Goal: Task Accomplishment & Management: Complete application form

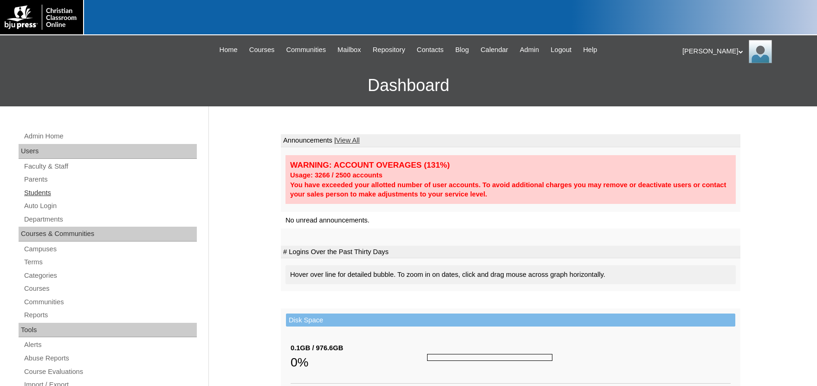
click at [34, 191] on link "Students" at bounding box center [110, 193] width 174 height 12
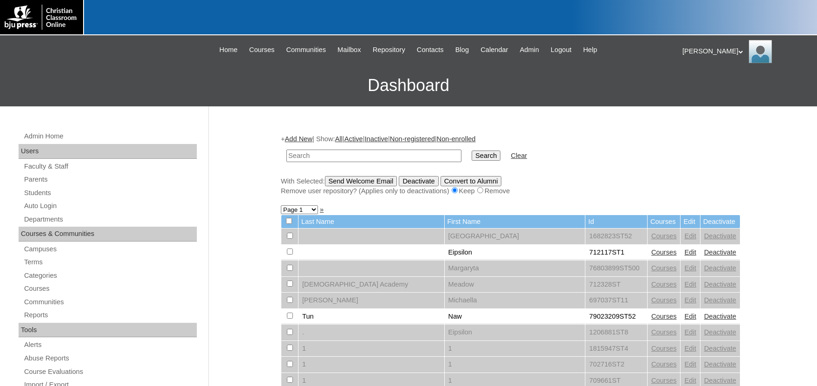
click at [350, 158] on input "text" at bounding box center [373, 156] width 175 height 13
type input "79039333"
click at [472, 150] on input "Search" at bounding box center [486, 155] width 29 height 10
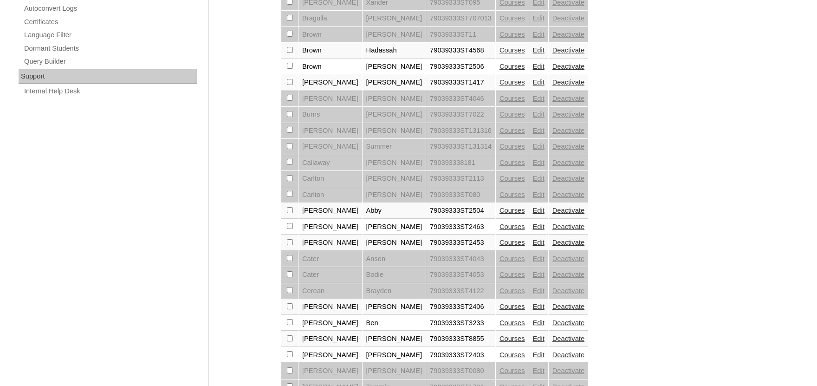
scroll to position [684, 0]
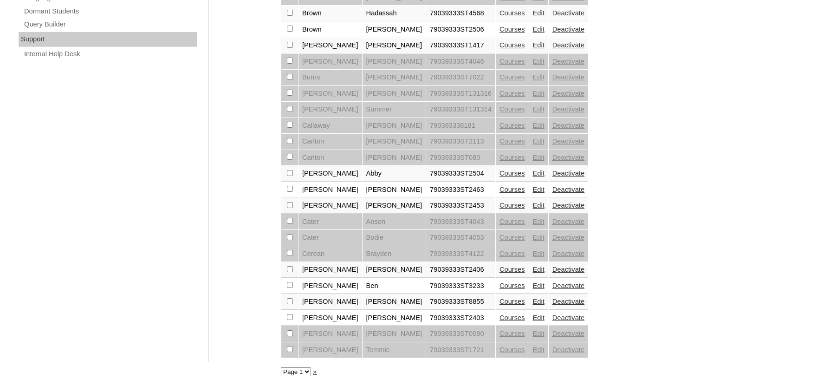
click at [281, 367] on select "Page 1 Page 2 Page 3 Page 4 Page 5 Page 6 Page 7 Page 8" at bounding box center [296, 371] width 30 height 9
select select "admin_students.php?q=79039333&submit=Search&page=2"
click option "Page 2" at bounding box center [0, 0] width 0 height 0
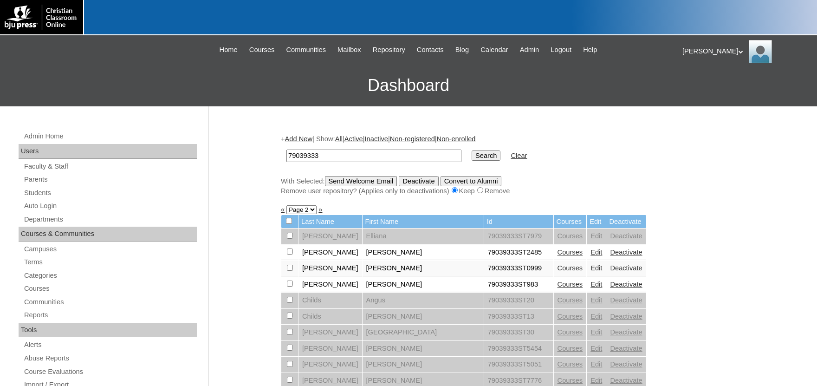
click at [309, 139] on link "Add New" at bounding box center [298, 138] width 27 height 7
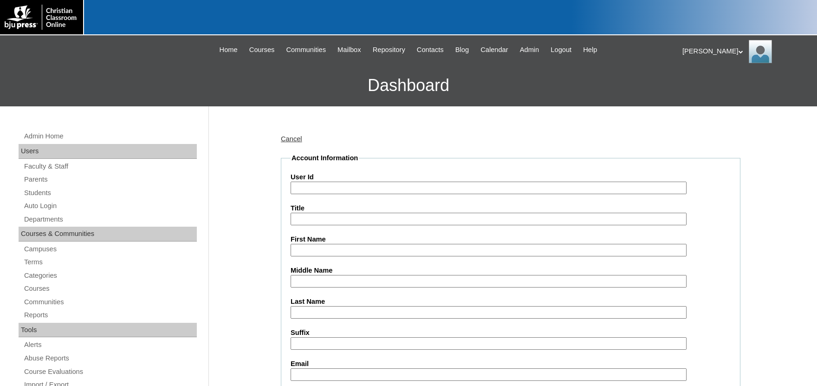
click at [348, 186] on input "User Id" at bounding box center [489, 188] width 396 height 13
type input "79039333ST2599"
click at [346, 247] on input "First Name" at bounding box center [489, 250] width 396 height 13
drag, startPoint x: 283, startPoint y: 250, endPoint x: 206, endPoint y: 249, distance: 77.1
click at [291, 249] on input "lEAH" at bounding box center [489, 250] width 396 height 13
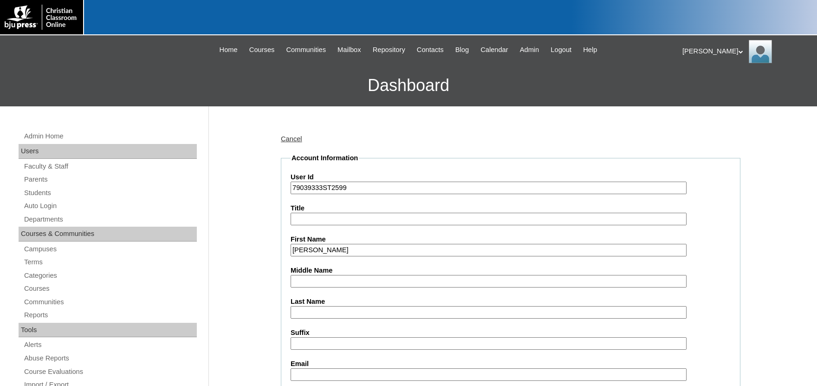
type input "Leah"
type input "Culpepper"
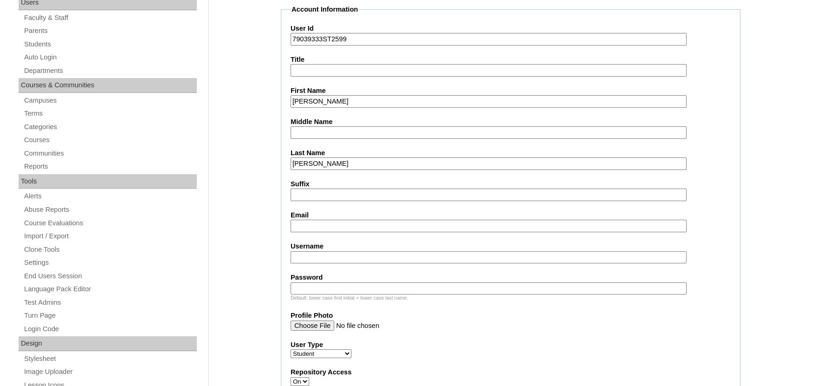
scroll to position [153, 0]
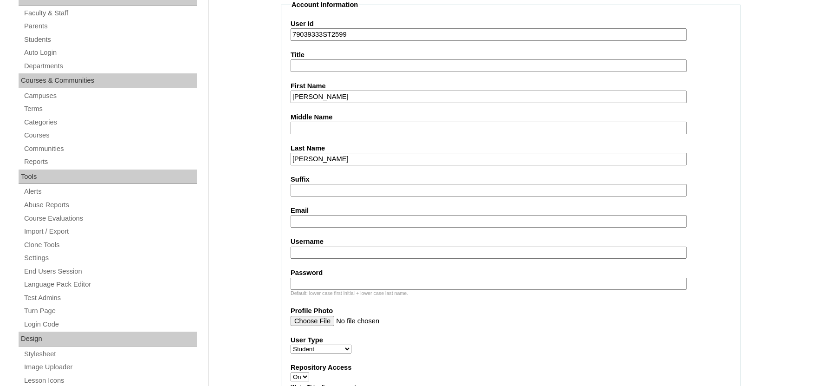
click at [333, 222] on input "Email" at bounding box center [489, 221] width 396 height 13
drag, startPoint x: 375, startPoint y: 218, endPoint x: 202, endPoint y: 218, distance: 173.2
click at [356, 221] on input "Email" at bounding box center [489, 221] width 396 height 13
click at [365, 229] on fieldset "Account Information User Id 79039333ST2599 Title First Name Leah Middle Name La…" at bounding box center [511, 375] width 460 height 751
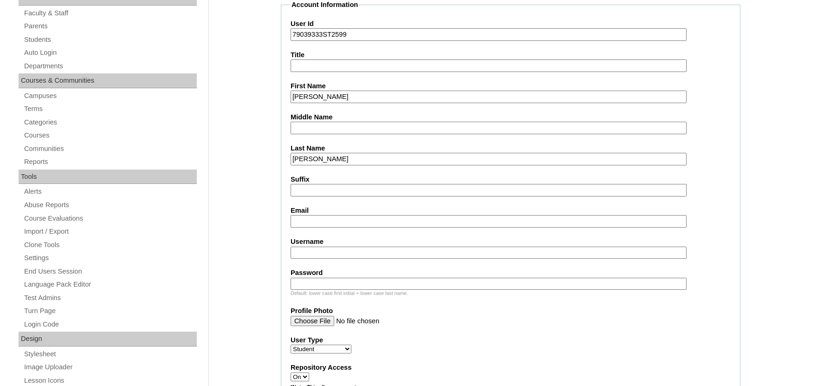
click at [345, 217] on input "Email" at bounding box center [489, 221] width 396 height 13
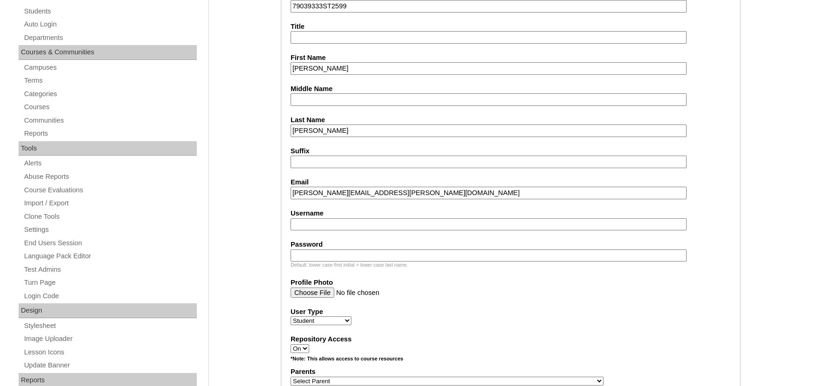
scroll to position [204, 0]
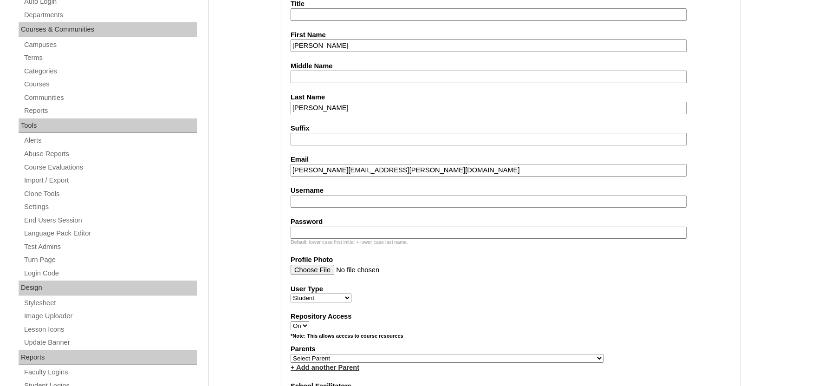
type input "stephanie.culpepper@hotmail.com"
click at [312, 203] on input "Username" at bounding box center [489, 201] width 396 height 13
type input "leah.culpepper"
click at [341, 230] on input "Password" at bounding box center [489, 233] width 396 height 13
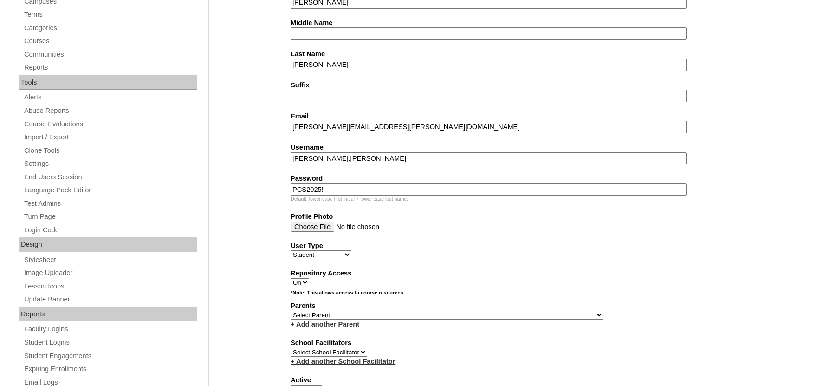
scroll to position [409, 0]
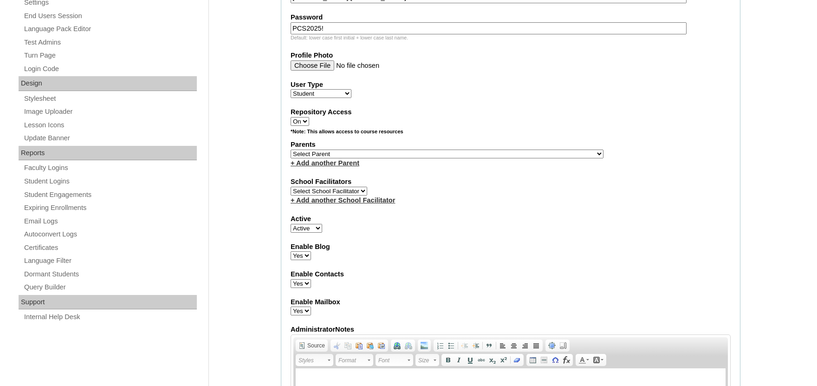
type input "PCS2025!"
click at [355, 156] on select "Select Parent , Fautanu, Ma 1, 1 23-24 accountMorgan, Jason 6th Street Mennonit…" at bounding box center [447, 154] width 313 height 9
select select "33619"
click option "Krienke, Hannah" at bounding box center [0, 0] width 0 height 0
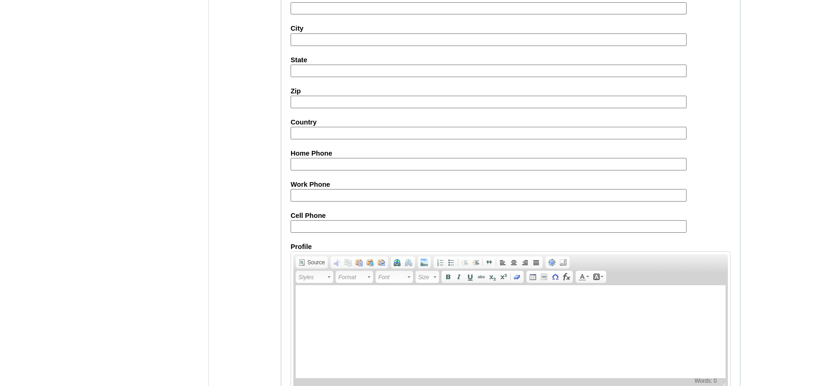
scroll to position [1037, 0]
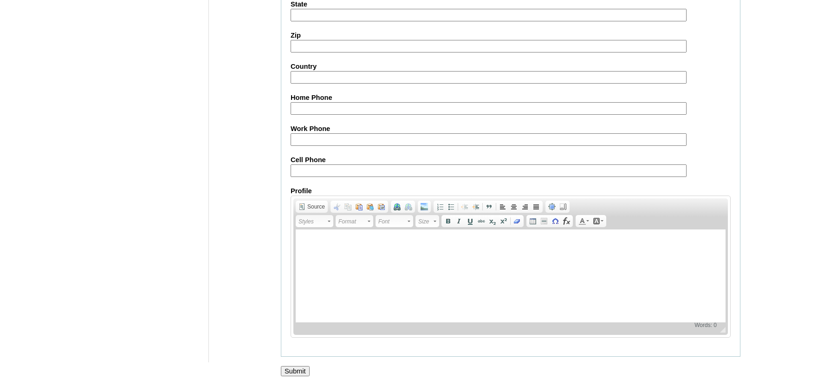
click at [299, 369] on input "Submit" at bounding box center [295, 371] width 29 height 10
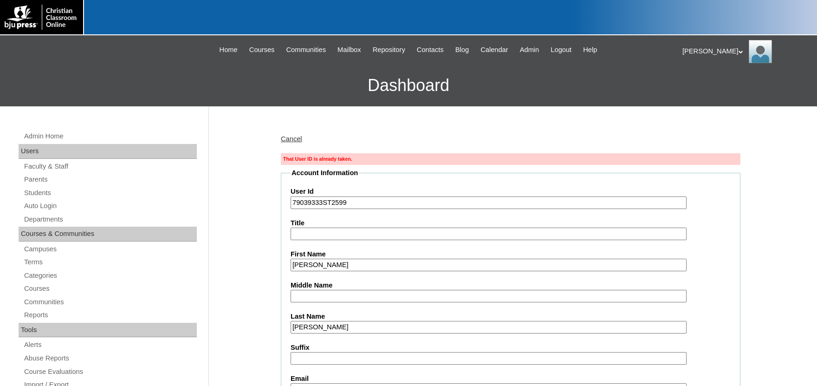
click at [369, 202] on input "79039333ST2599" at bounding box center [489, 202] width 396 height 13
click at [360, 203] on input "79039333ST2599" at bounding box center [489, 202] width 396 height 13
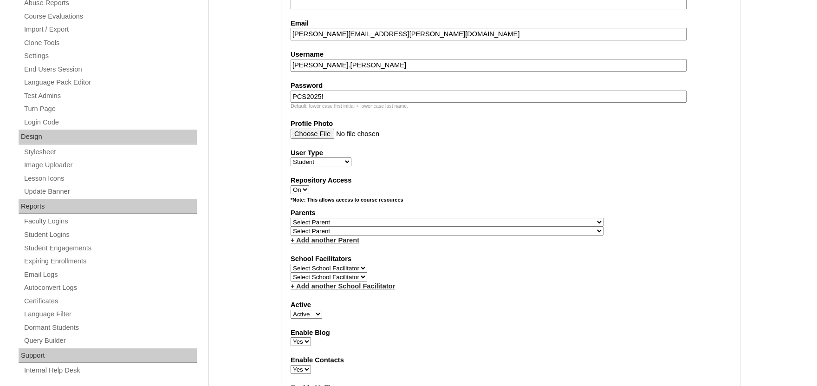
scroll to position [358, 0]
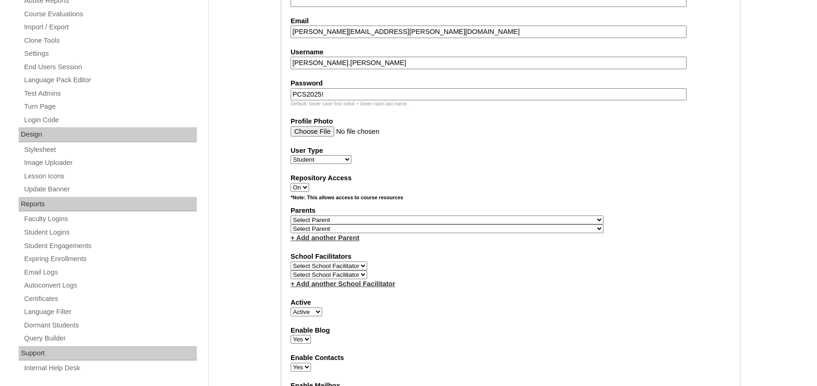
type input "79039333ST25100"
select select "33619"
click option "[PERSON_NAME]" at bounding box center [0, 0] width 0 height 0
click at [345, 224] on select "Select Parent , Fautanu, Ma 1, 1 23-24 accountMorgan, Jason 6th Street Mennonit…" at bounding box center [447, 219] width 313 height 9
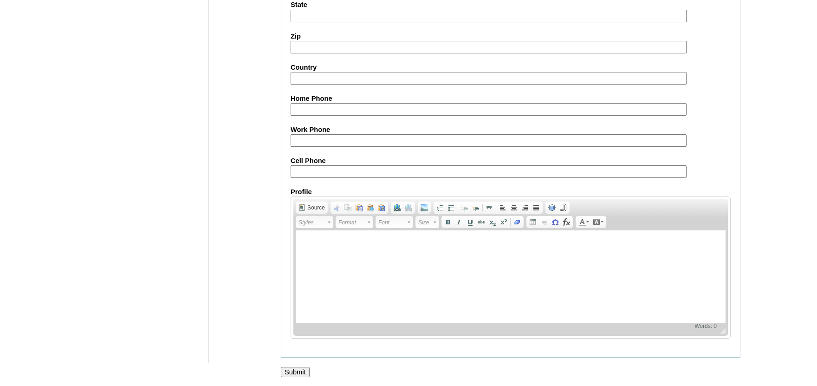
scroll to position [1073, 0]
click at [304, 371] on input "Submit" at bounding box center [295, 371] width 29 height 10
